Goal: Task Accomplishment & Management: Manage account settings

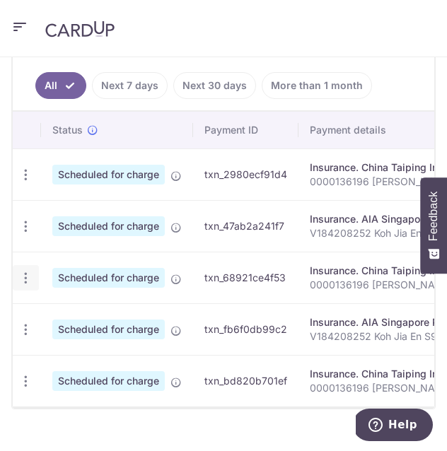
click at [25, 279] on icon "button" at bounding box center [25, 278] width 15 height 15
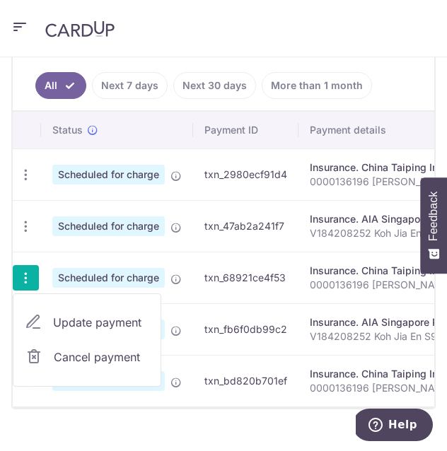
click at [64, 360] on span "Cancel payment" at bounding box center [101, 357] width 95 height 17
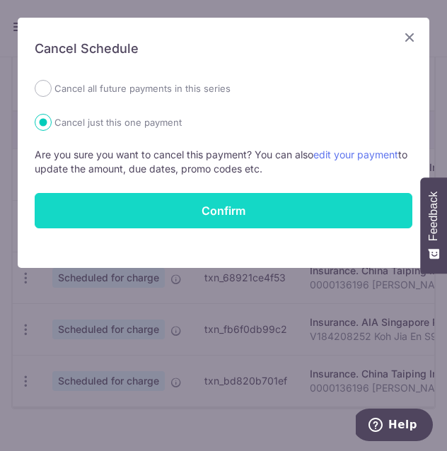
click at [127, 208] on button "Confirm" at bounding box center [224, 210] width 378 height 35
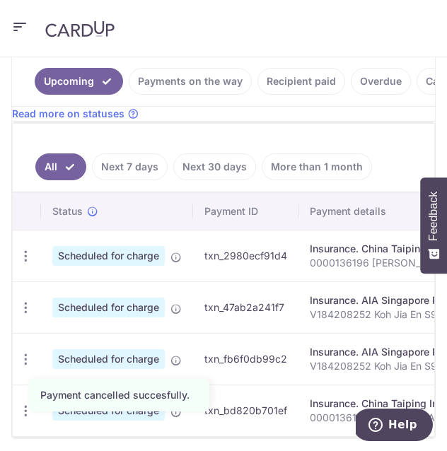
click at [165, 90] on link "Payments on the way" at bounding box center [190, 81] width 123 height 27
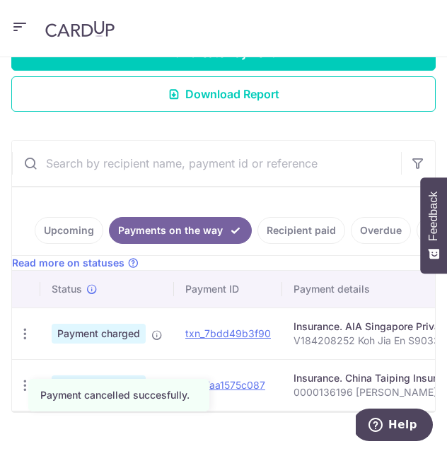
click at [72, 236] on link "Upcoming" at bounding box center [69, 230] width 69 height 27
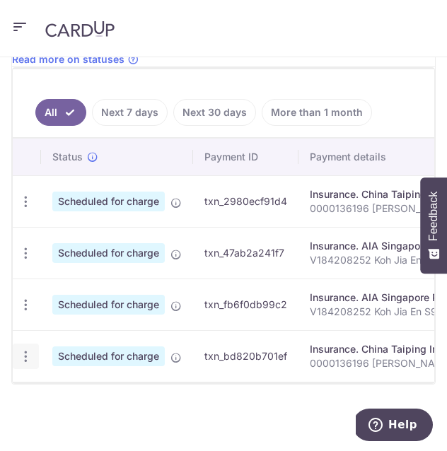
click at [27, 360] on icon "button" at bounding box center [25, 356] width 15 height 15
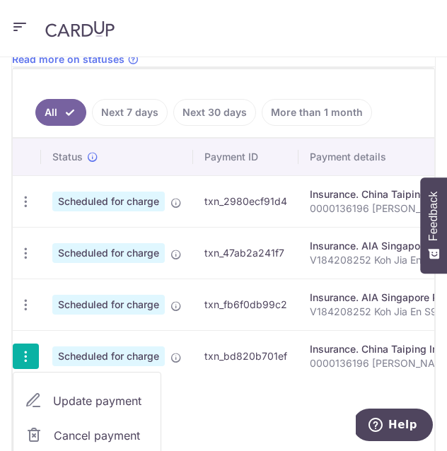
click at [66, 430] on span "Cancel payment" at bounding box center [101, 435] width 95 height 17
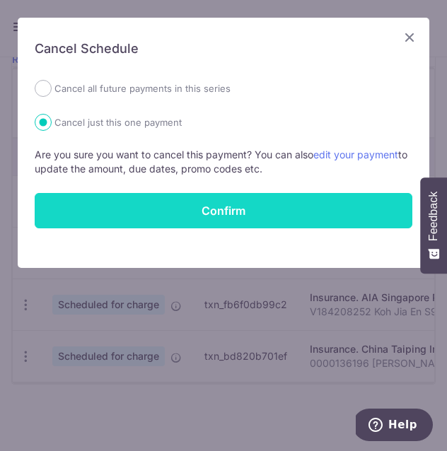
click at [196, 211] on button "Confirm" at bounding box center [224, 210] width 378 height 35
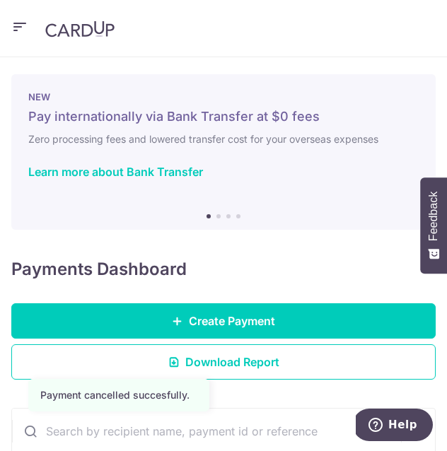
click at [21, 28] on icon "button" at bounding box center [19, 27] width 17 height 18
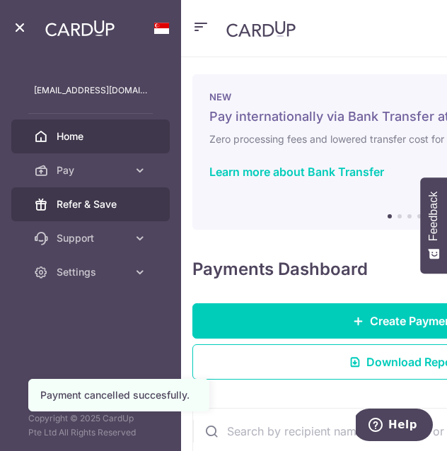
click at [61, 199] on span "Refer & Save" at bounding box center [102, 204] width 91 height 14
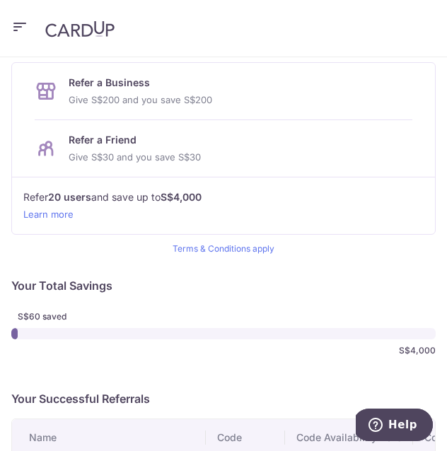
scroll to position [103, 0]
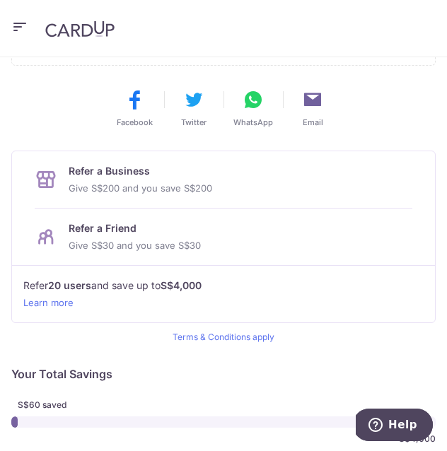
click at [15, 28] on icon "button" at bounding box center [19, 27] width 17 height 18
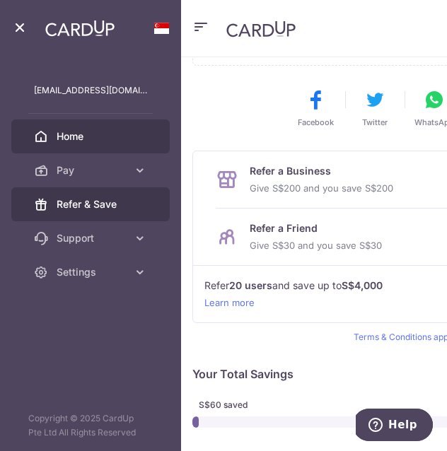
click at [59, 142] on span "Home" at bounding box center [102, 136] width 91 height 14
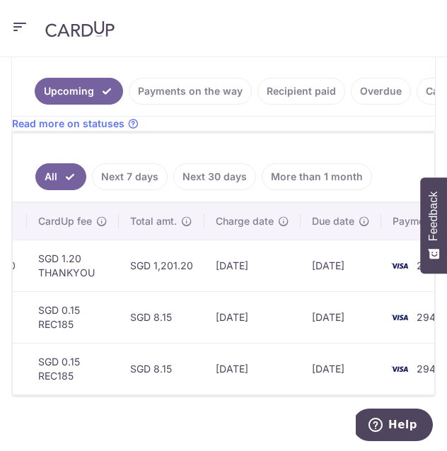
scroll to position [0, 693]
click at [18, 29] on icon "button" at bounding box center [19, 27] width 17 height 18
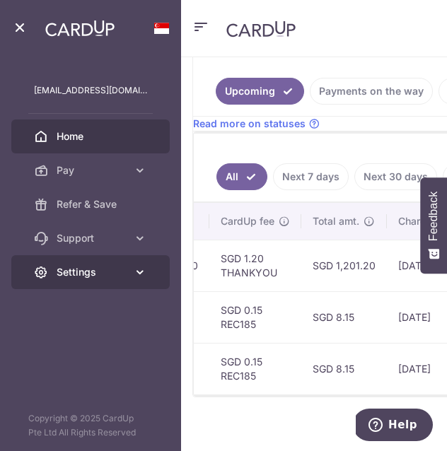
click at [64, 265] on link "Settings" at bounding box center [90, 272] width 158 height 34
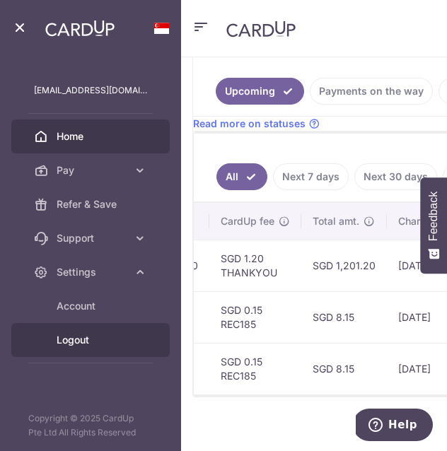
click at [83, 338] on span "Logout" at bounding box center [102, 340] width 91 height 14
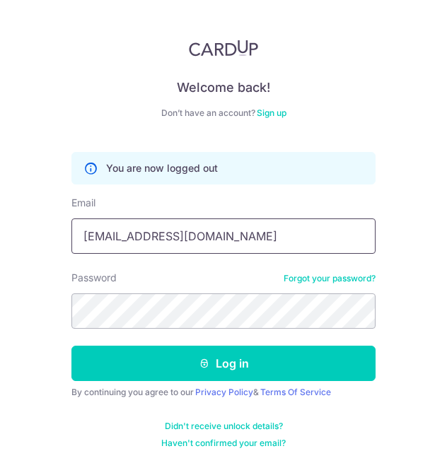
drag, startPoint x: 228, startPoint y: 230, endPoint x: -2, endPoint y: 233, distance: 230.6
click at [0, 233] on html "Welcome back! Don’t have an account? Sign up You are now logged out Email [EMAI…" at bounding box center [223, 225] width 447 height 451
type input "[PERSON_NAME][EMAIL_ADDRESS][DOMAIN_NAME]"
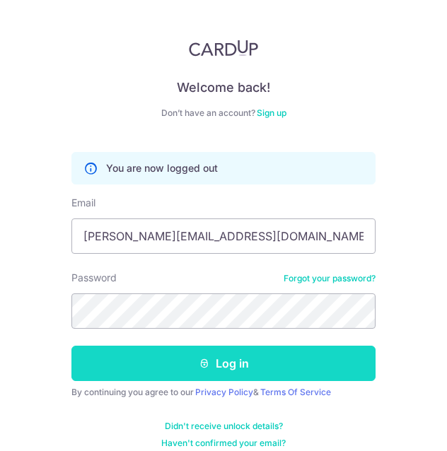
click at [144, 354] on button "Log in" at bounding box center [223, 363] width 304 height 35
